Goal: Check status

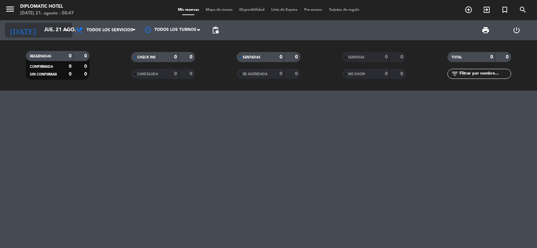
click at [58, 29] on input "jue. 21 ago." at bounding box center [73, 30] width 65 height 13
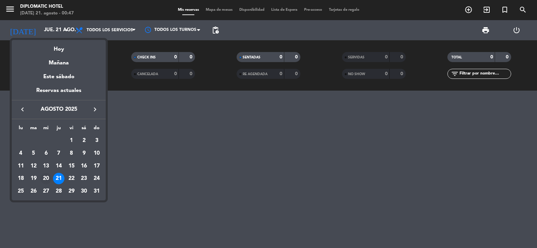
click at [46, 180] on div "20" at bounding box center [45, 178] width 11 height 11
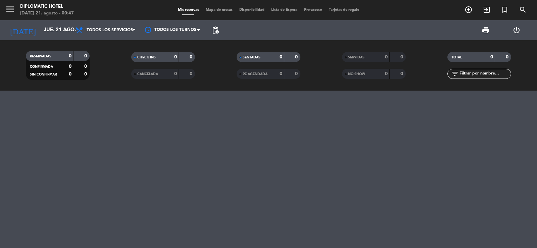
type input "mié. 20 ago."
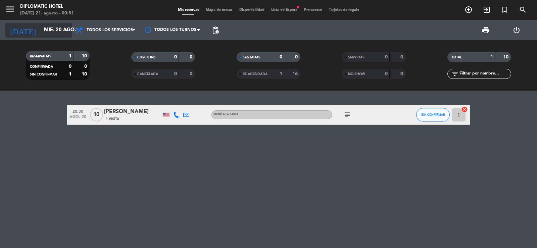
click at [59, 29] on input "mié. 20 ago." at bounding box center [73, 30] width 65 height 13
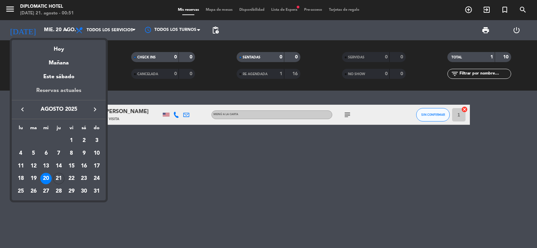
click at [74, 89] on div "Reservas actuales" at bounding box center [59, 93] width 94 height 14
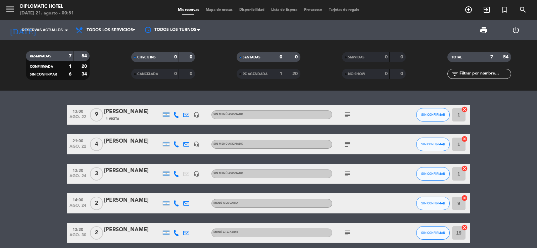
click at [38, 139] on bookings-row "13:00 [DATE] 9 [PERSON_NAME] 1 Visita headset_mic Sin menú asignado subject SIN…" at bounding box center [268, 203] width 537 height 197
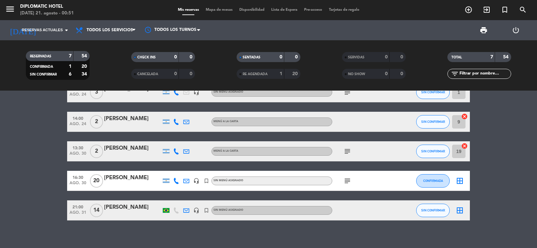
scroll to position [88, 0]
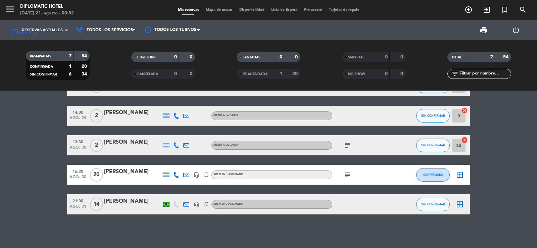
click at [349, 178] on icon "subject" at bounding box center [347, 175] width 8 height 8
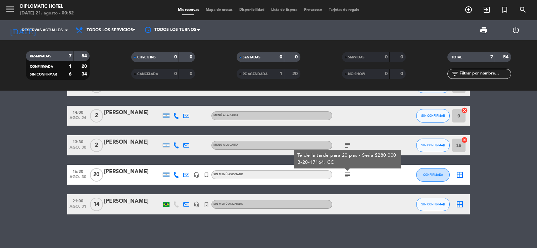
click at [366, 178] on div "subject Té de la tarde para 20 pax - Seña $280.000 B-20-17164. CC" at bounding box center [362, 175] width 60 height 20
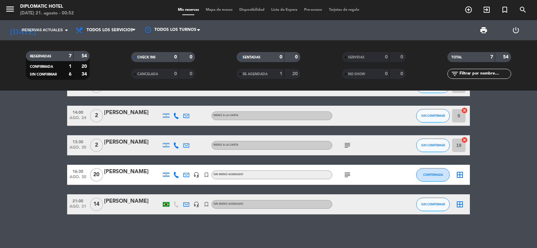
click at [345, 144] on icon "subject" at bounding box center [347, 145] width 8 height 8
click at [372, 159] on div "13:00 [DATE] 9 [PERSON_NAME] 1 Visita headset_mic Sin menú asignado subject SIN…" at bounding box center [268, 115] width 403 height 197
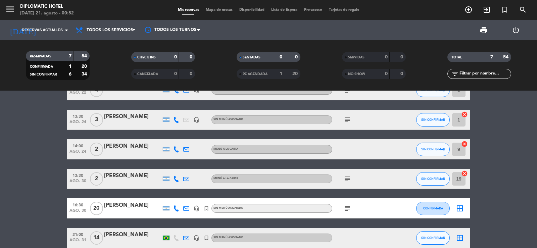
scroll to position [20, 0]
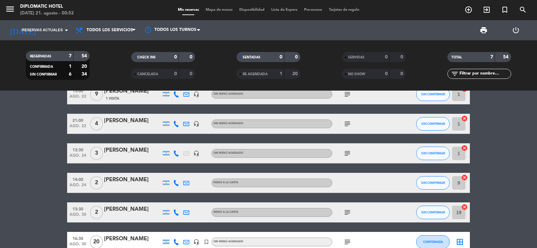
click at [348, 152] on icon "subject" at bounding box center [347, 153] width 8 height 8
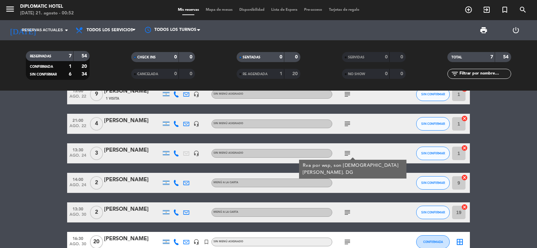
click at [374, 148] on div "subject Rva por wsp, son [DEMOGRAPHIC_DATA] [PERSON_NAME]. DG" at bounding box center [362, 153] width 60 height 20
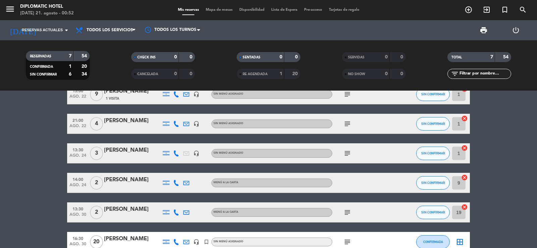
scroll to position [0, 0]
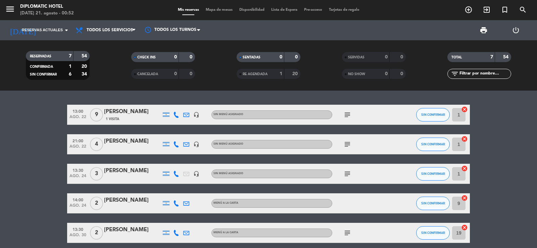
click at [349, 144] on icon "subject" at bounding box center [347, 144] width 8 height 8
click at [382, 132] on div "13:00 [DATE] 9 [PERSON_NAME] 1 Visita headset_mic Sin menú asignado subject SIN…" at bounding box center [268, 203] width 403 height 197
click at [346, 113] on icon "subject" at bounding box center [347, 115] width 8 height 8
click at [377, 107] on div "subject [PERSON_NAME], 1 pax celiaco" at bounding box center [362, 115] width 60 height 20
